Goal: Task Accomplishment & Management: Complete application form

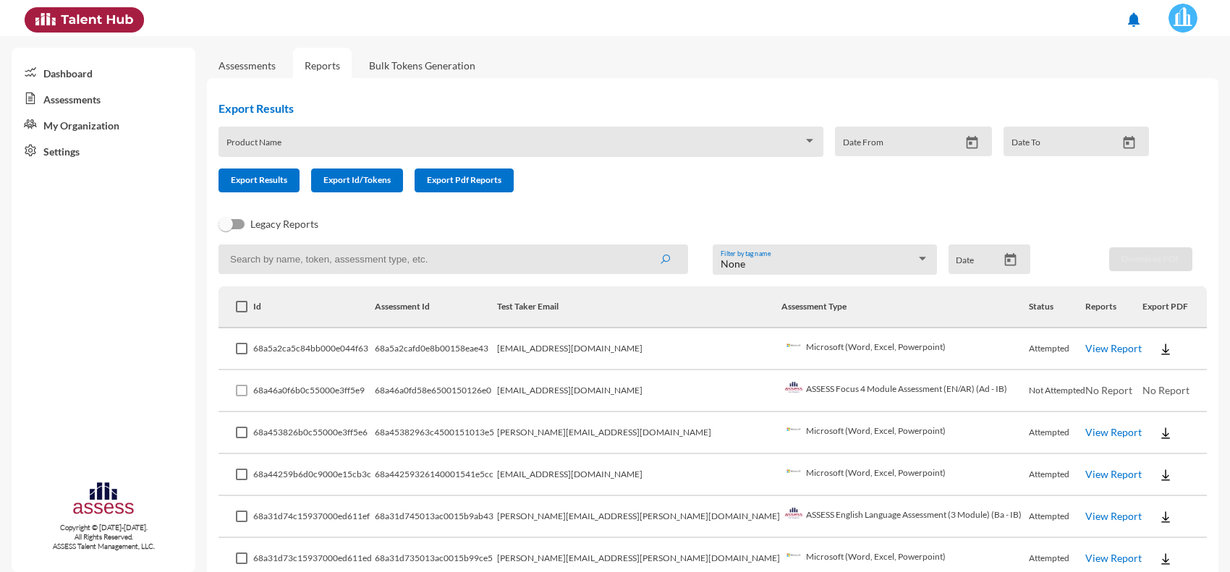
click at [1085, 347] on link "View Report" at bounding box center [1113, 348] width 56 height 12
click at [1158, 351] on img at bounding box center [1165, 349] width 14 height 14
click at [1144, 380] on button "EN" at bounding box center [1164, 374] width 81 height 27
click at [1097, 344] on link "View Report" at bounding box center [1113, 348] width 56 height 12
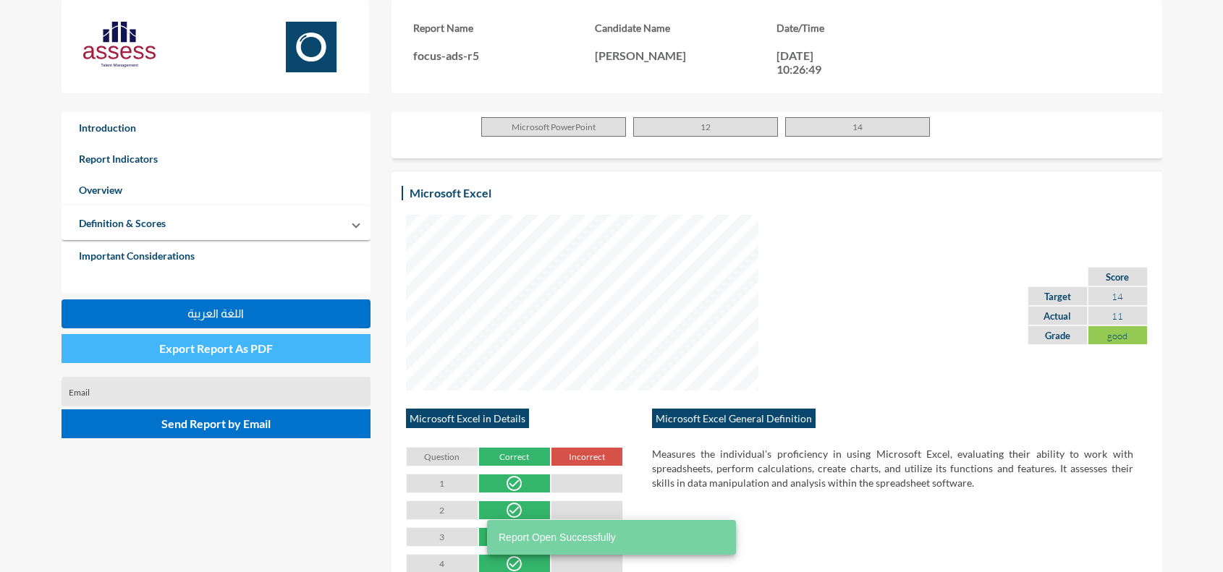
scroll to position [993, 0]
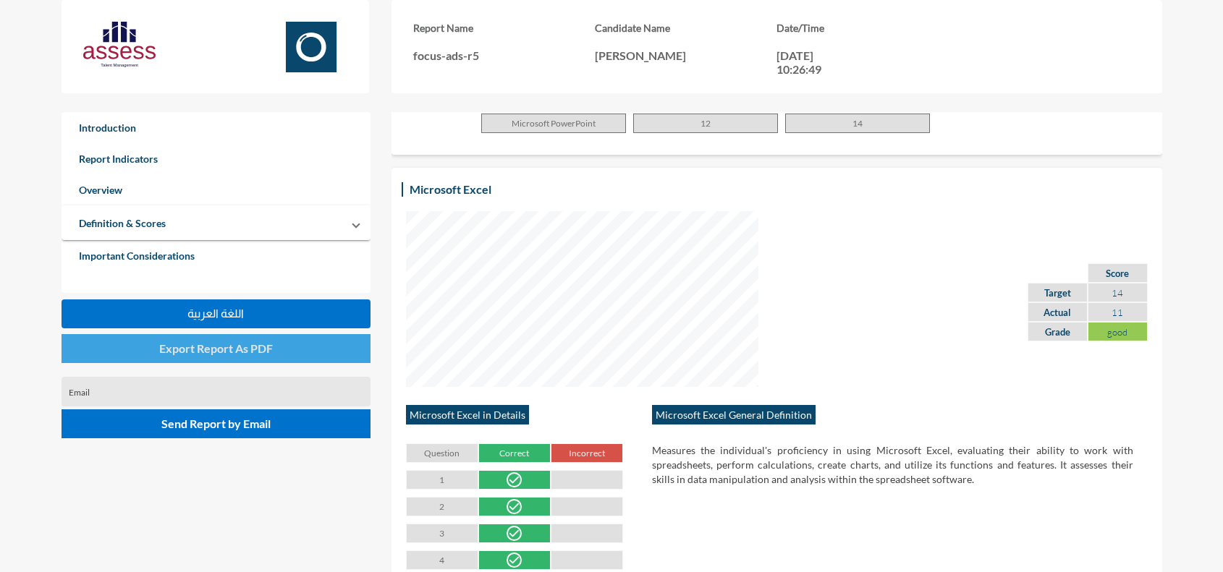
click at [258, 352] on span "Export Report As PDF" at bounding box center [216, 349] width 114 height 14
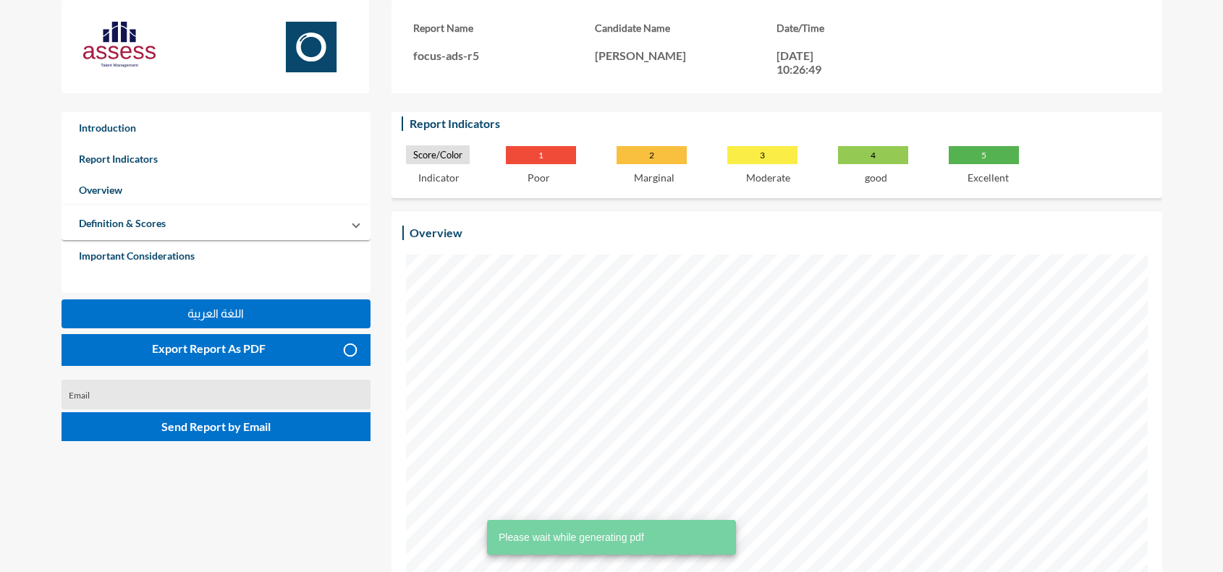
scroll to position [0, 0]
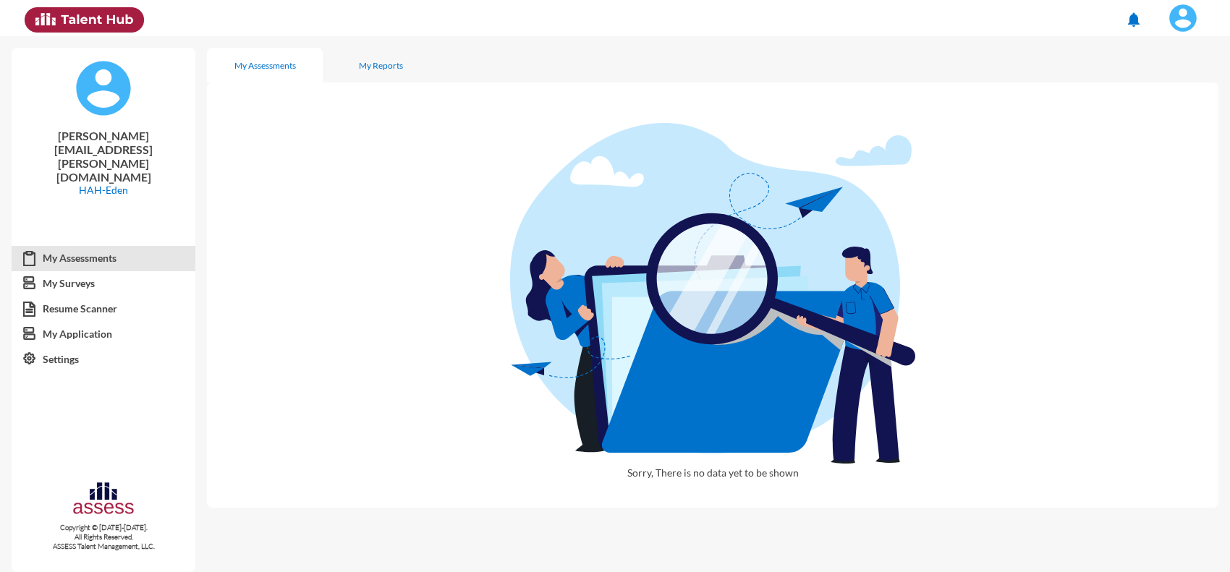
click at [1182, 16] on img at bounding box center [1182, 18] width 29 height 29
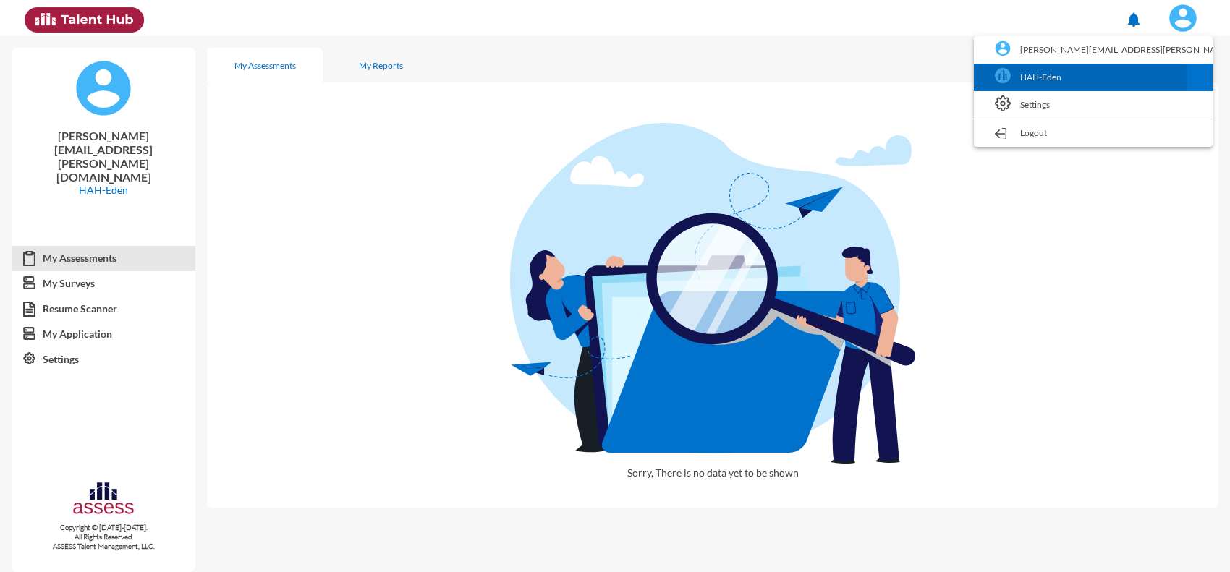
click at [1158, 77] on link "HAH-Eden" at bounding box center [1093, 77] width 224 height 27
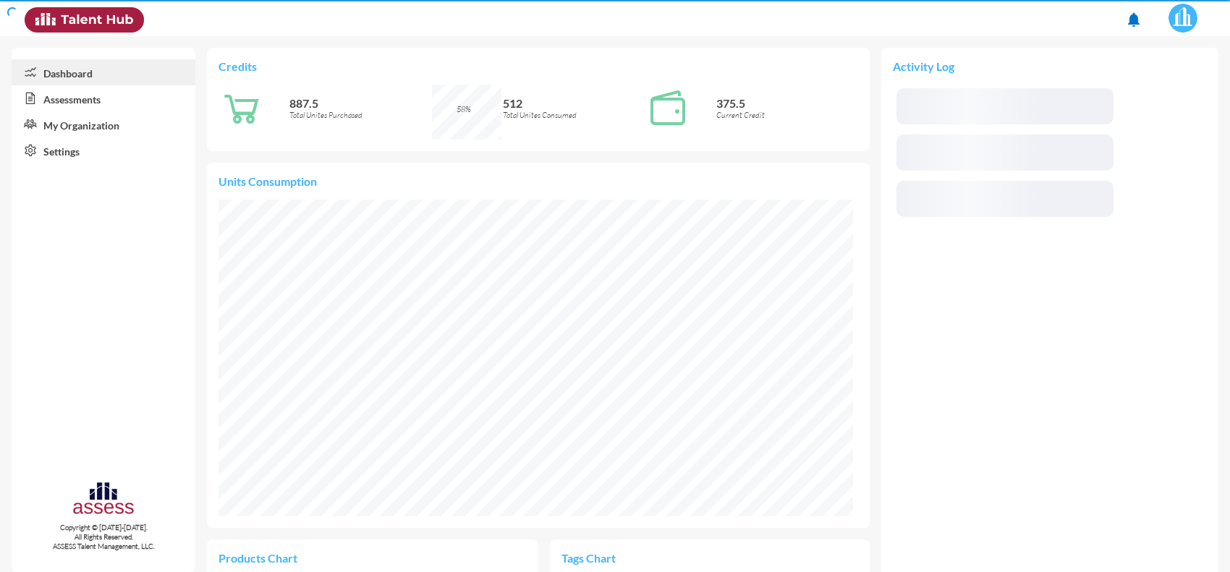
scroll to position [147, 294]
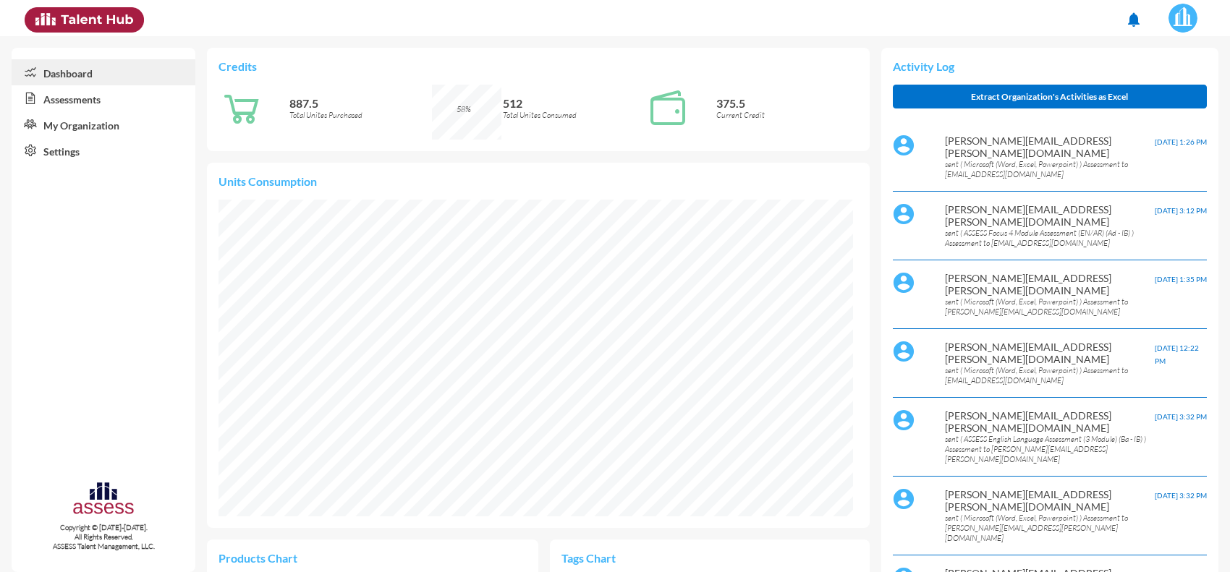
click at [77, 93] on link "Assessments" at bounding box center [104, 98] width 184 height 26
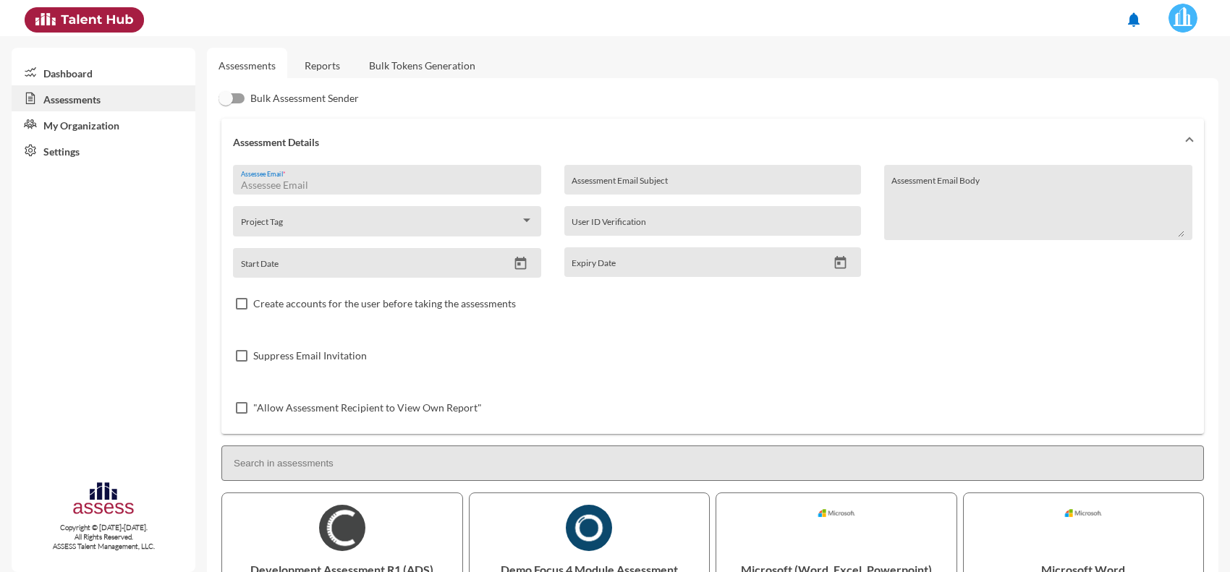
click at [349, 190] on input "Assessee Email *" at bounding box center [387, 185] width 293 height 12
paste input "[EMAIL_ADDRESS][DOMAIN_NAME]"
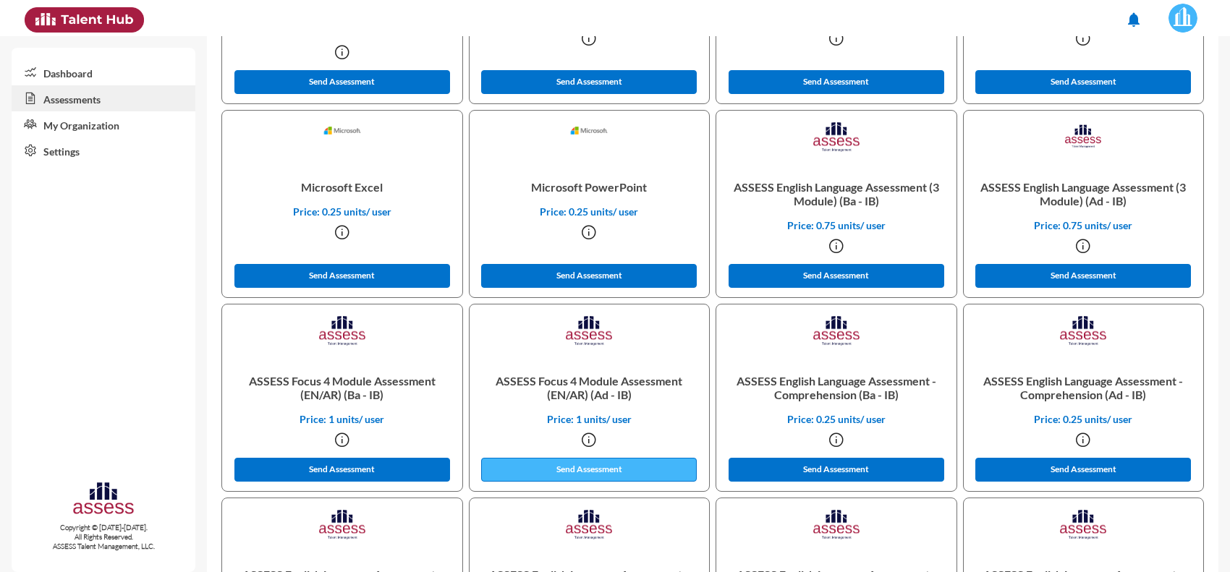
scroll to position [633, 0]
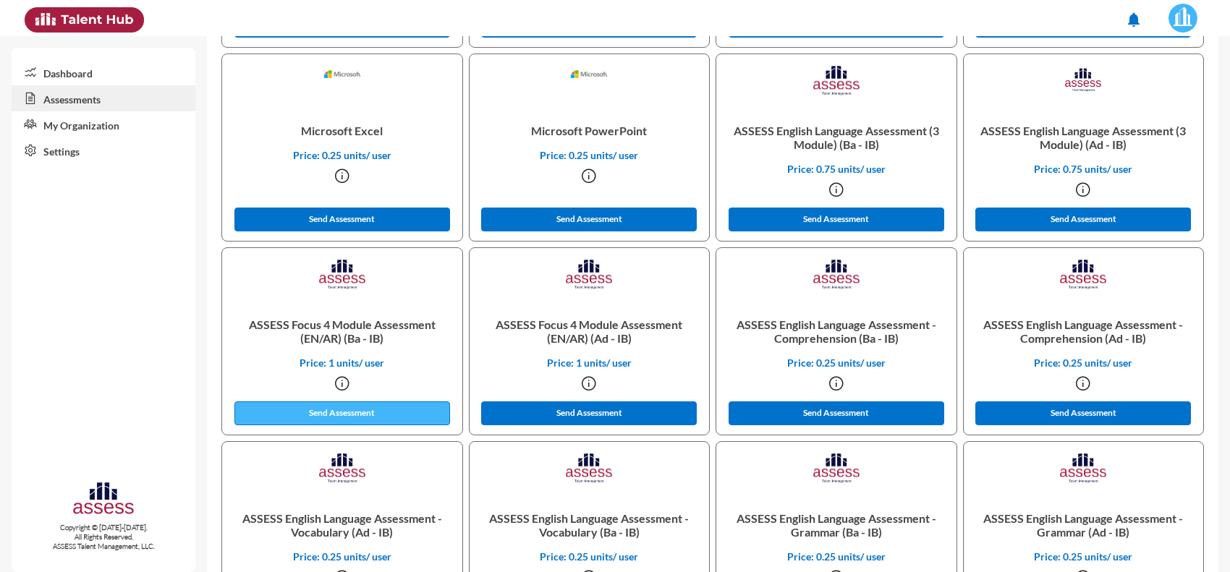
type input "[EMAIL_ADDRESS][DOMAIN_NAME]"
click at [396, 413] on button "Send Assessment" at bounding box center [342, 414] width 216 height 24
